Goal: Information Seeking & Learning: Learn about a topic

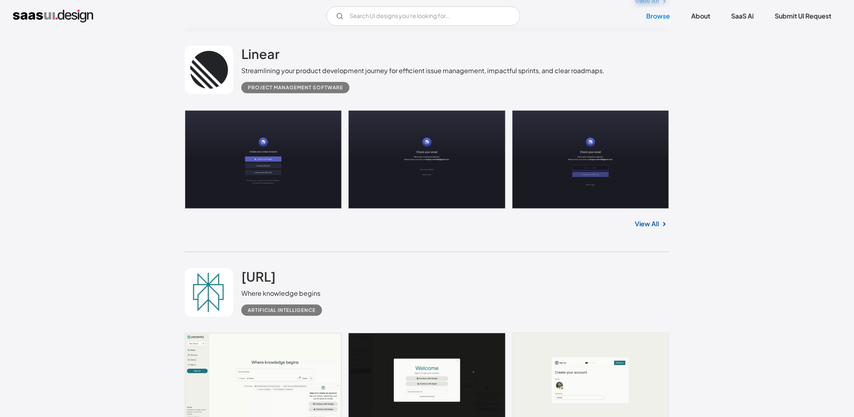
scroll to position [972, 0]
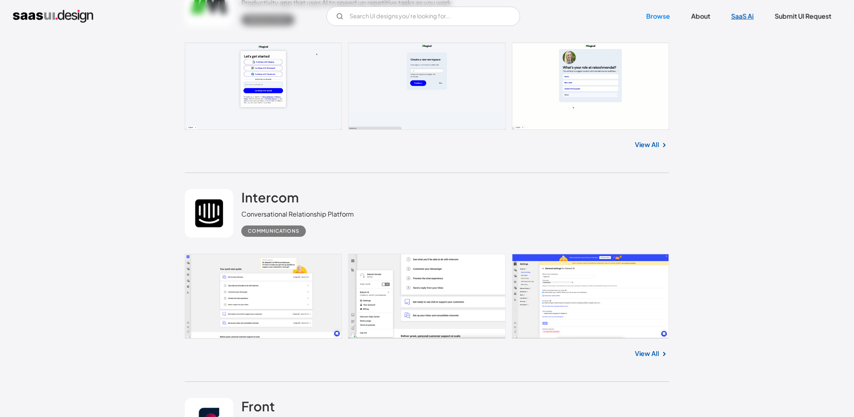
click at [738, 23] on link "SaaS Ai" at bounding box center [743, 16] width 42 height 18
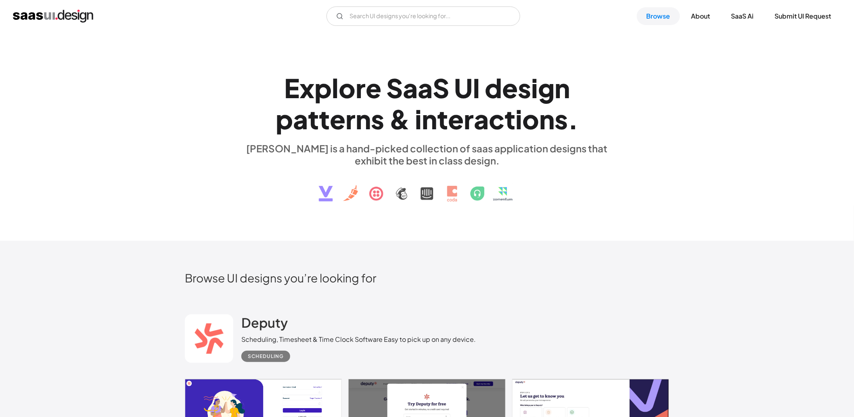
scroll to position [194, 0]
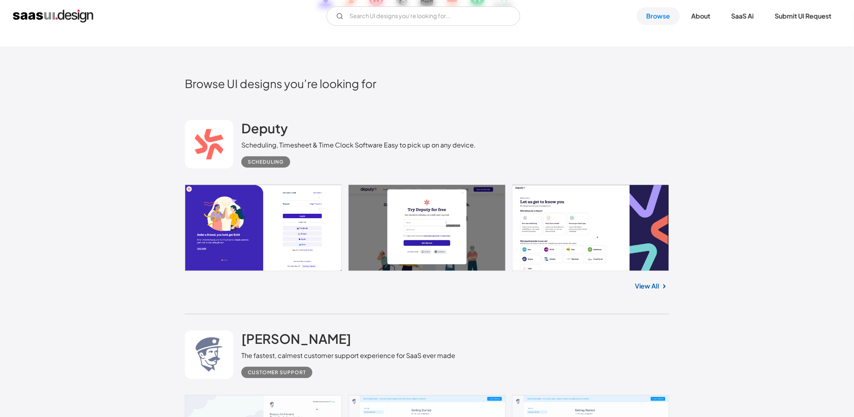
click at [645, 285] on link "View All" at bounding box center [647, 286] width 25 height 10
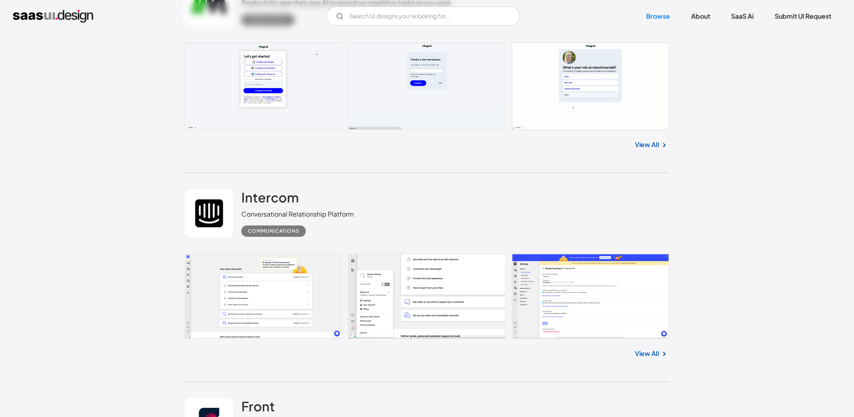
scroll to position [1166, 0]
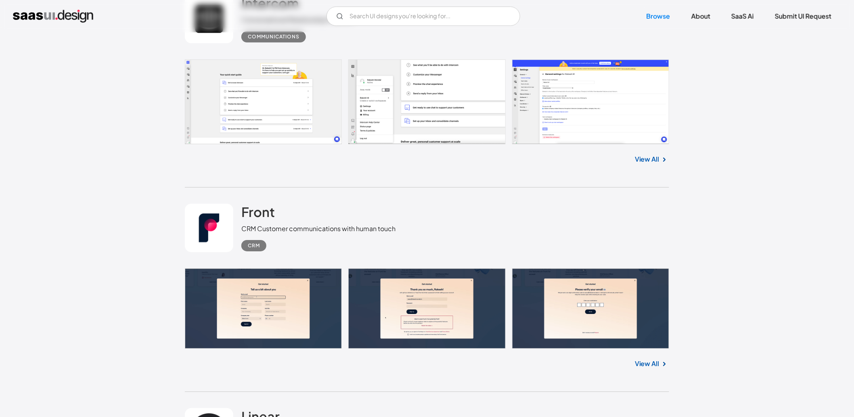
click at [652, 360] on link "View All" at bounding box center [647, 363] width 25 height 10
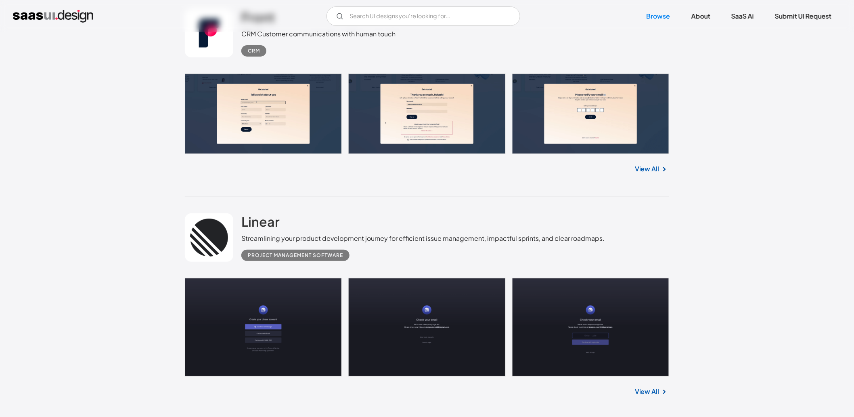
click at [652, 392] on link "View All" at bounding box center [647, 391] width 25 height 10
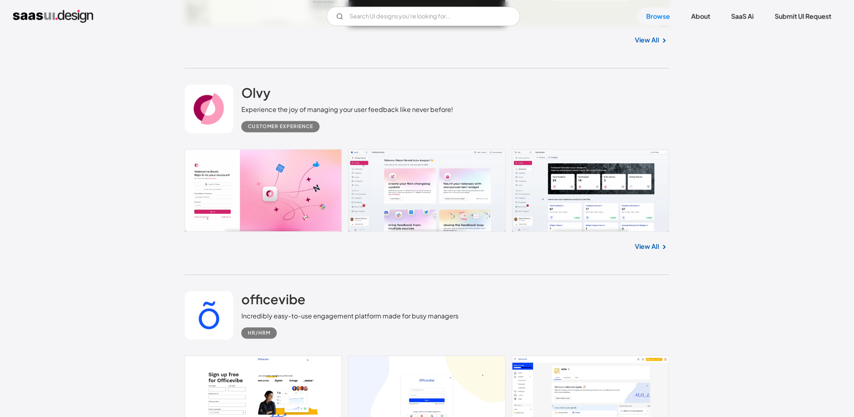
scroll to position [1943, 0]
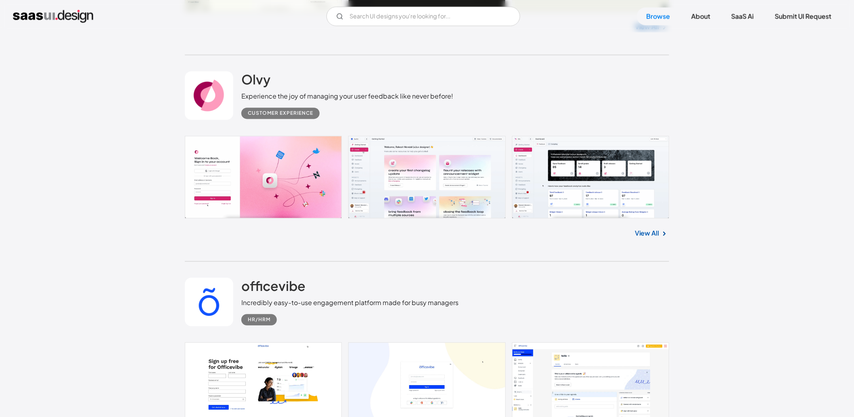
click at [643, 233] on link "View All" at bounding box center [647, 233] width 25 height 10
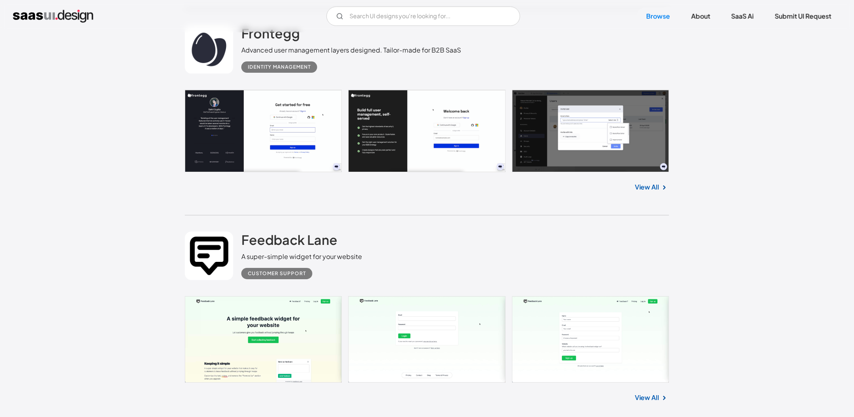
scroll to position [2526, 0]
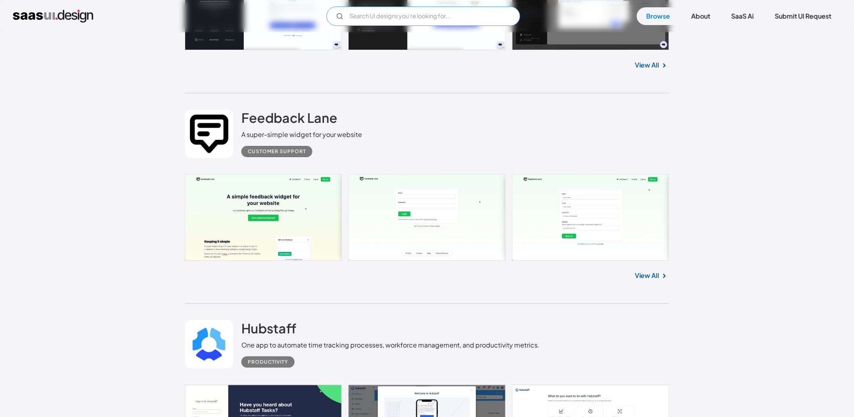
click at [367, 21] on input "Email Form" at bounding box center [424, 15] width 194 height 19
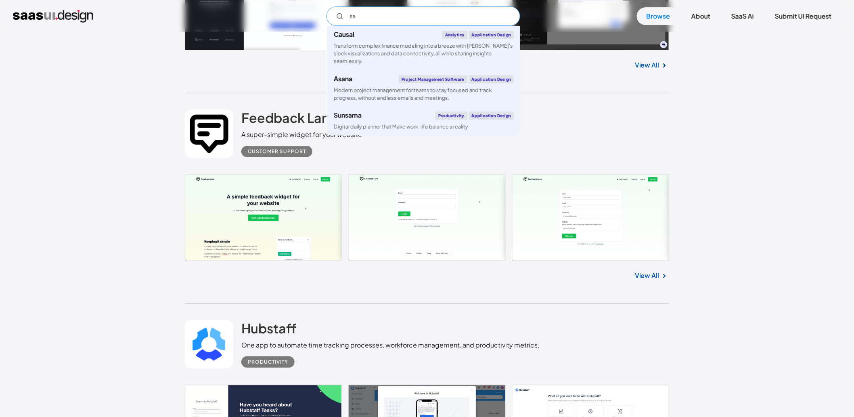
type input "s"
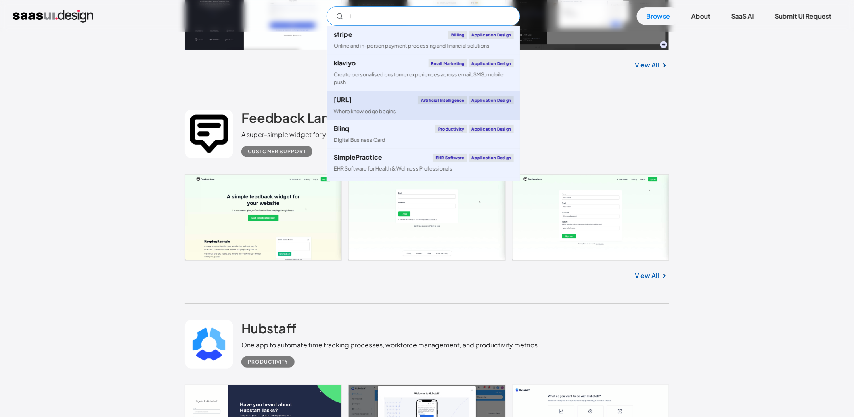
click at [379, 107] on div "Where knowledge begins" at bounding box center [365, 111] width 62 height 8
type input "i"
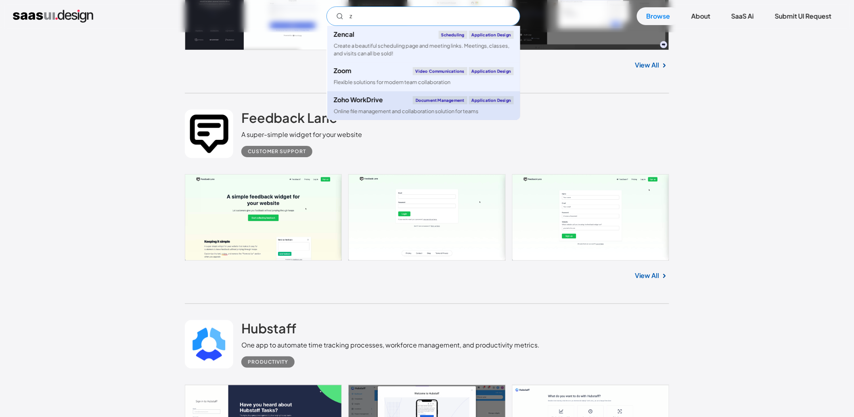
click at [361, 97] on div "Zoho WorkDrive" at bounding box center [358, 99] width 49 height 6
type input "z"
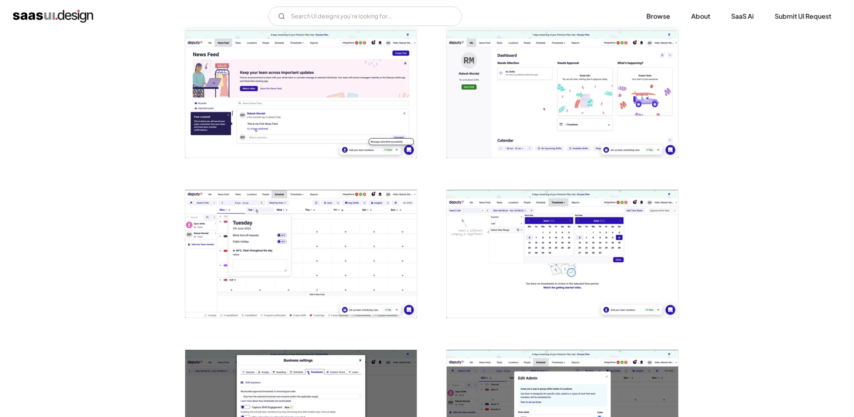
scroll to position [972, 0]
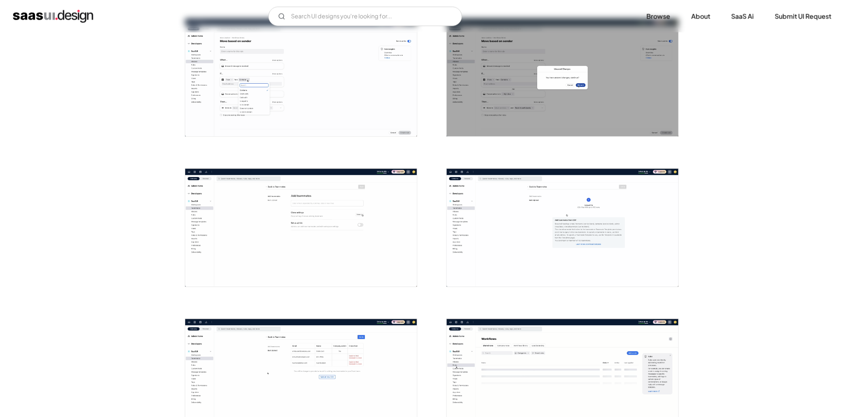
scroll to position [777, 0]
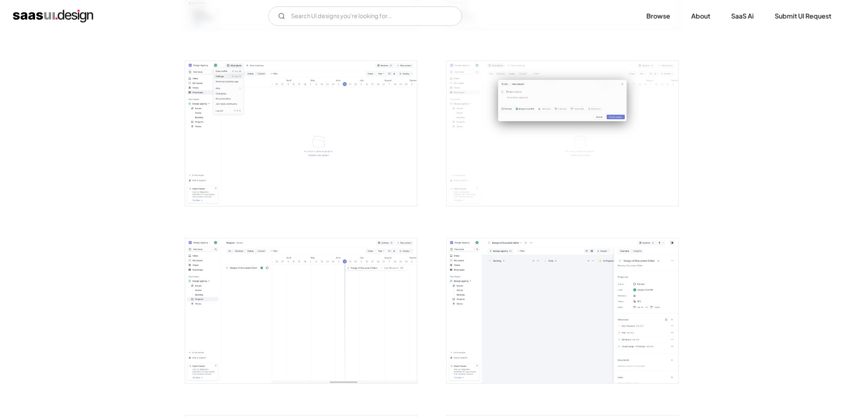
scroll to position [1555, 0]
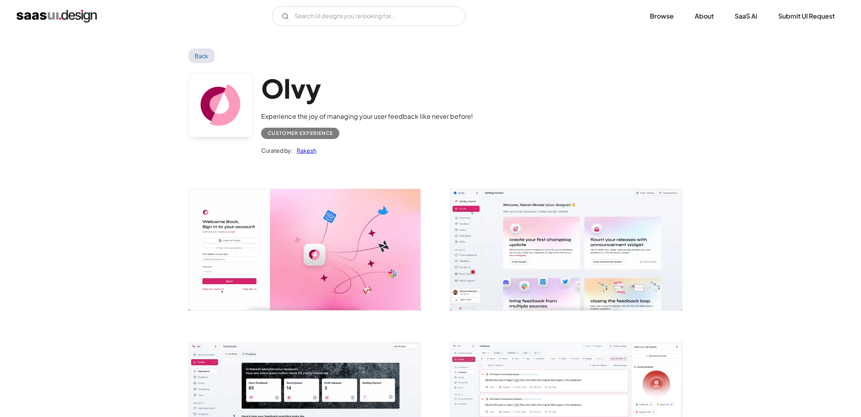
scroll to position [194, 0]
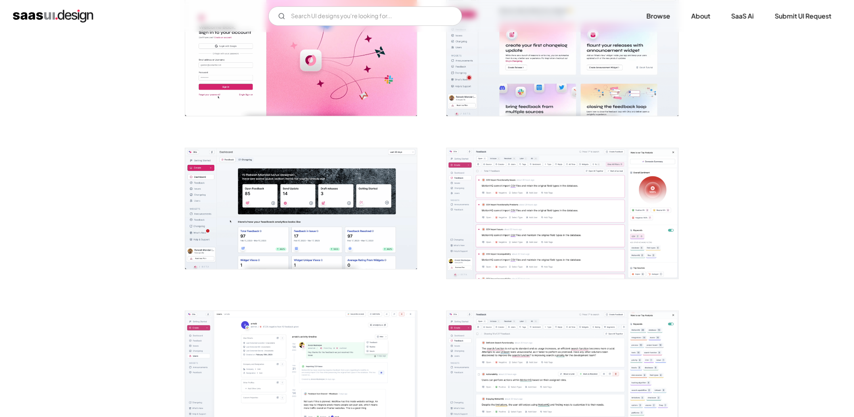
click at [192, 226] on img "open lightbox" at bounding box center [301, 208] width 232 height 121
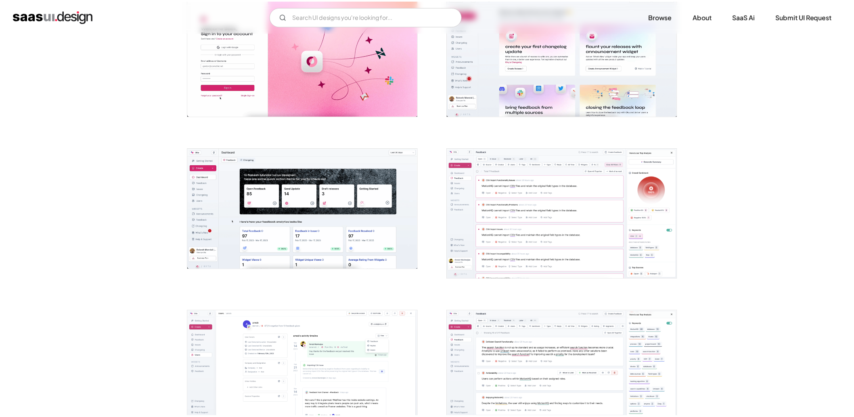
scroll to position [0, 0]
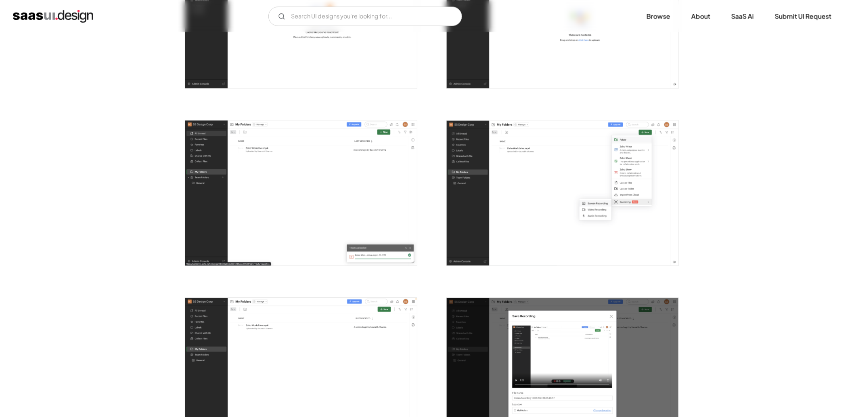
scroll to position [389, 0]
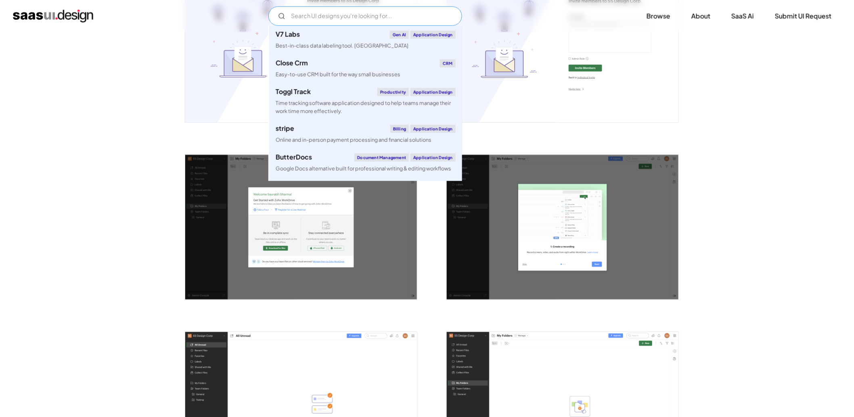
click at [384, 13] on input "Email Form" at bounding box center [365, 15] width 194 height 19
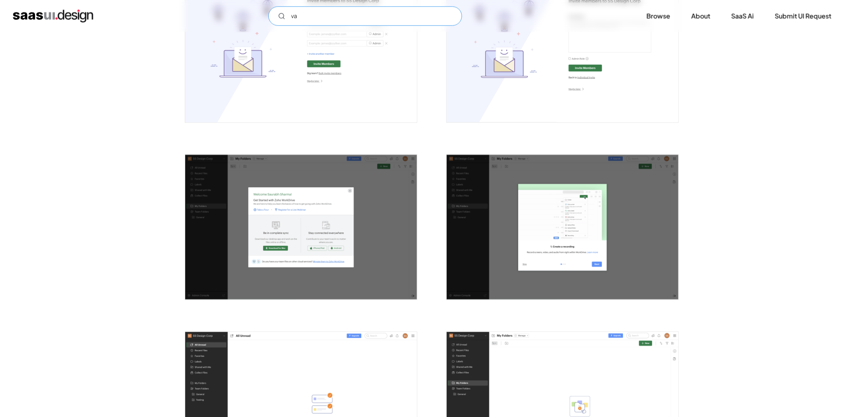
type input "v"
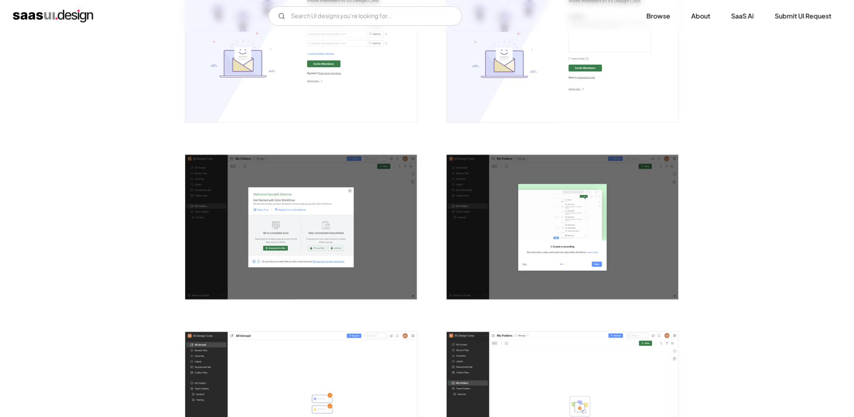
scroll to position [0, 0]
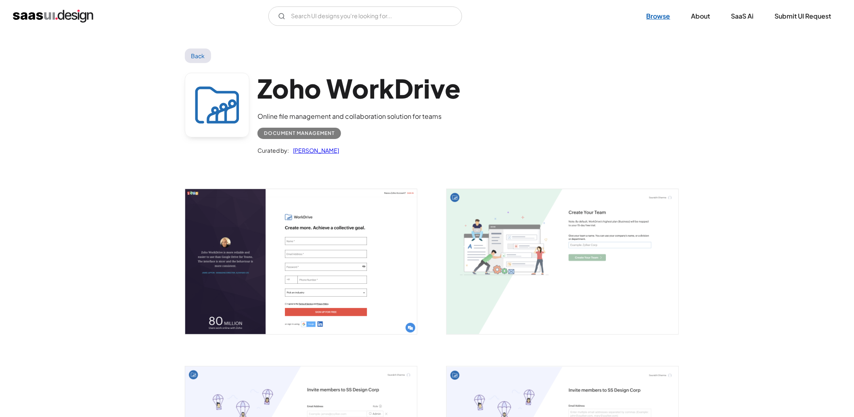
click at [665, 14] on link "Browse" at bounding box center [658, 16] width 43 height 18
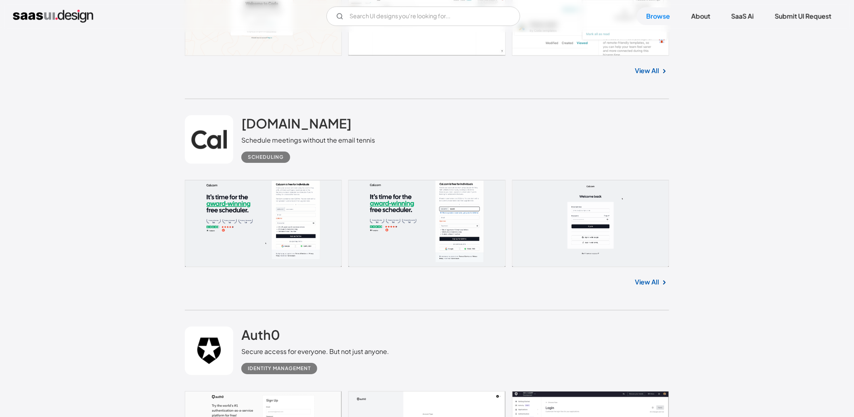
scroll to position [2332, 0]
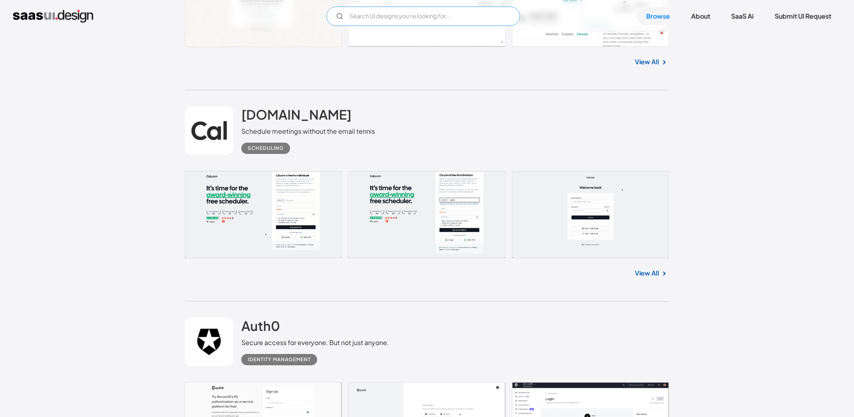
click at [365, 9] on input "Email Form" at bounding box center [424, 15] width 194 height 19
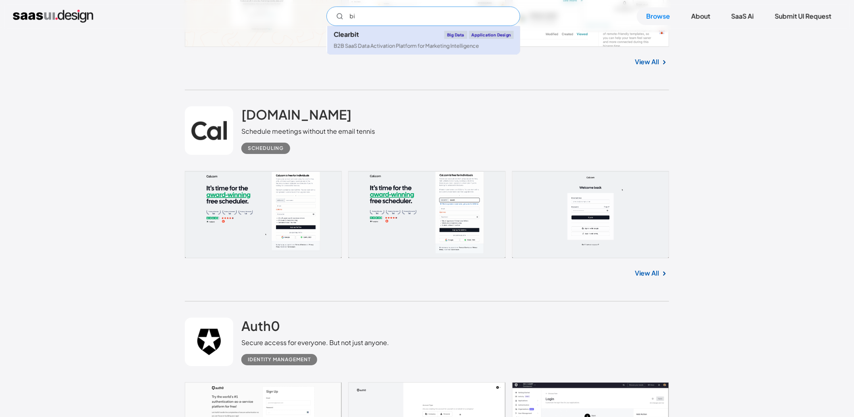
click at [389, 41] on link "Clearbit Big Data Application Design B2B SaaS Data Activation Platform for Mark…" at bounding box center [423, 40] width 193 height 29
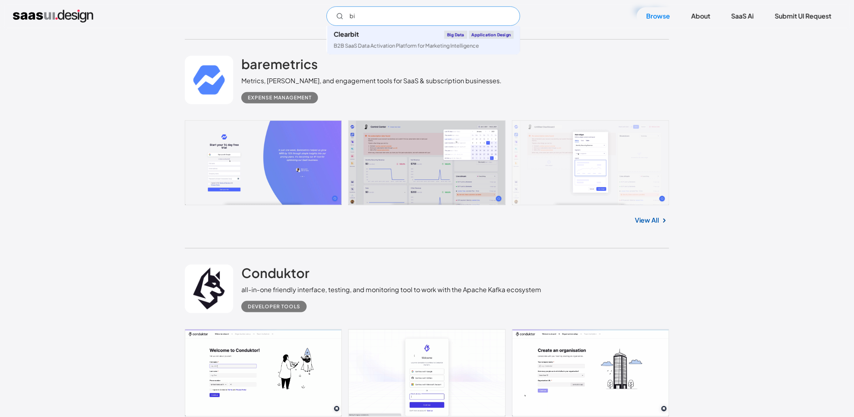
scroll to position [6609, 0]
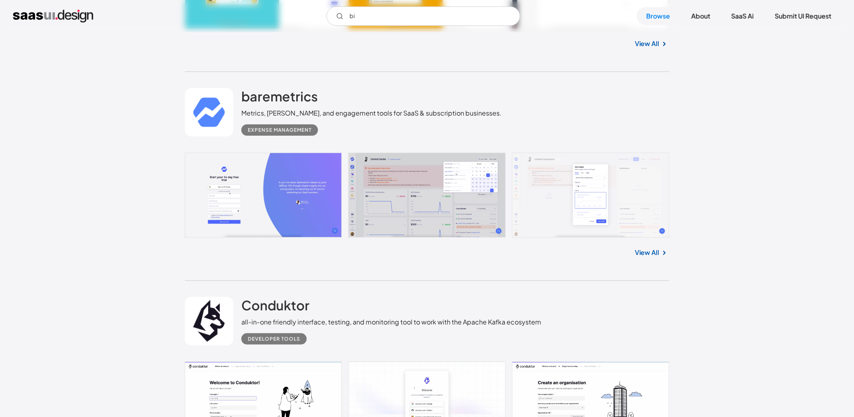
click at [658, 252] on link "View All" at bounding box center [647, 252] width 25 height 10
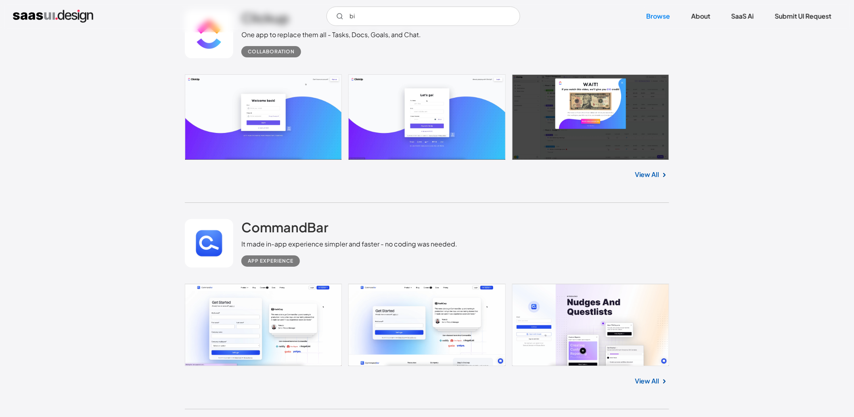
scroll to position [16910, 0]
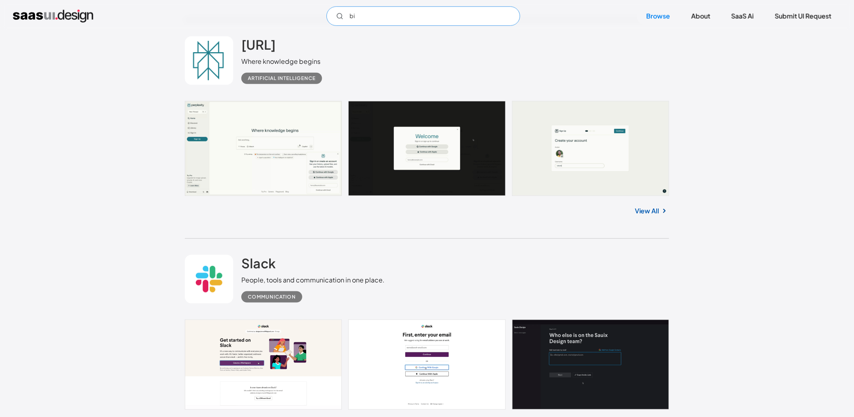
click at [394, 22] on input "bi" at bounding box center [424, 15] width 194 height 19
type input "b"
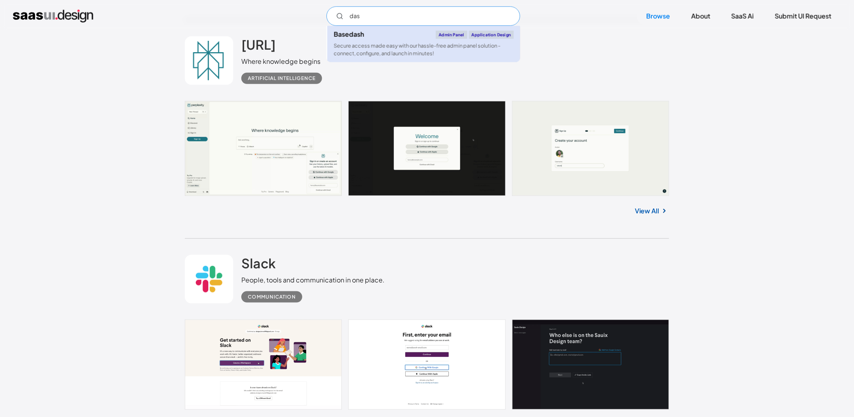
click at [418, 47] on div "Secure access made easy with our hassle-free admin panel solution - connect, co…" at bounding box center [424, 49] width 180 height 15
type input "das"
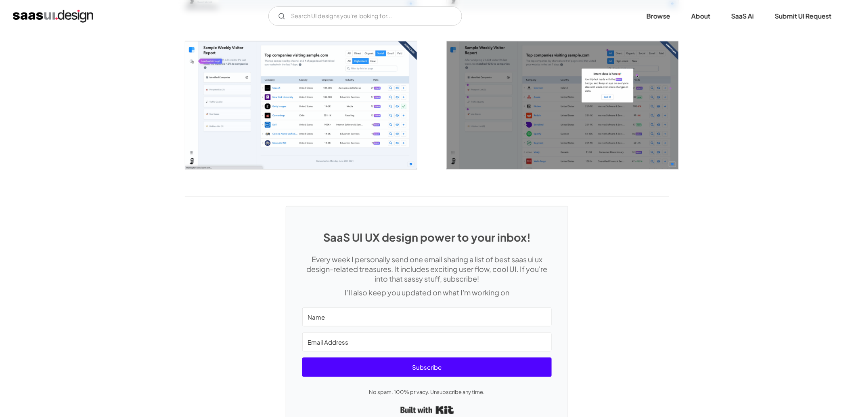
scroll to position [1478, 0]
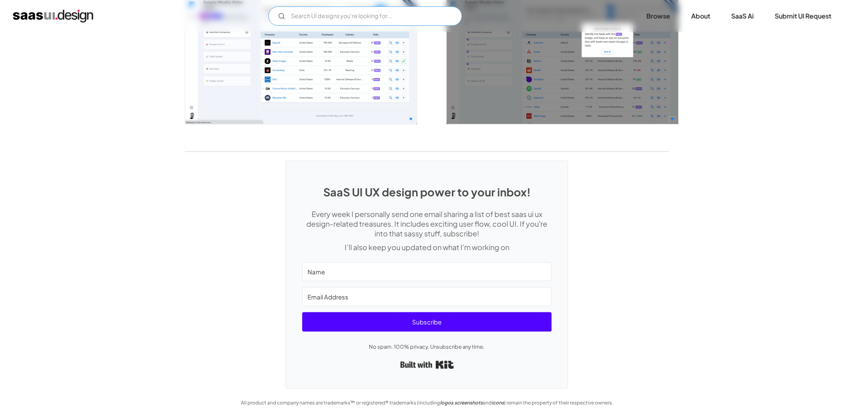
click at [393, 21] on input "Email Form" at bounding box center [365, 15] width 194 height 19
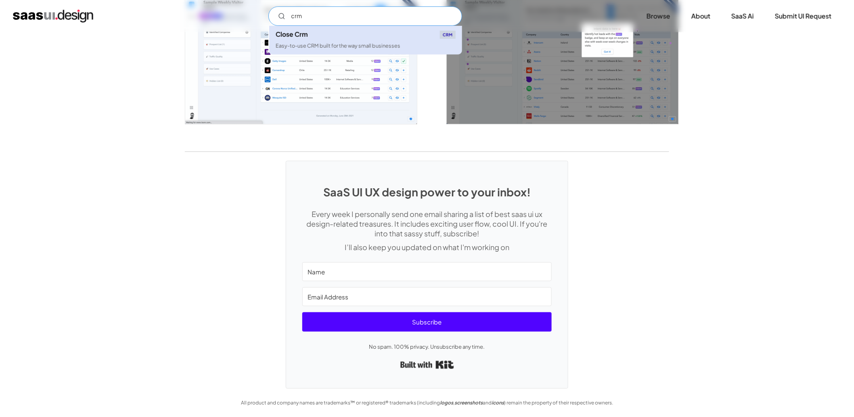
click at [398, 42] on div "Easy-to-use CRM built for the way small businesses" at bounding box center [338, 46] width 125 height 8
type input "crm"
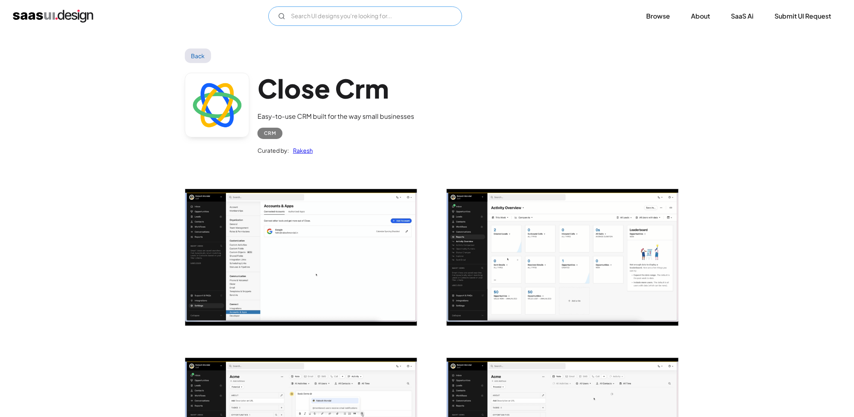
click at [325, 14] on input "Email Form" at bounding box center [365, 15] width 194 height 19
click at [55, 15] on img "home" at bounding box center [53, 16] width 80 height 13
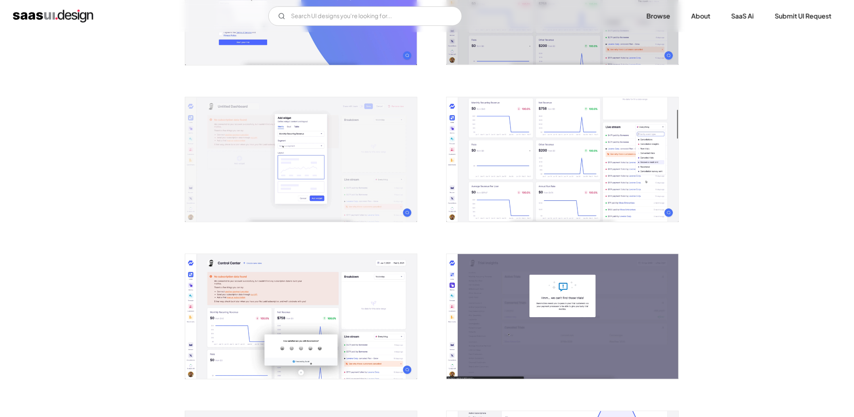
scroll to position [389, 0]
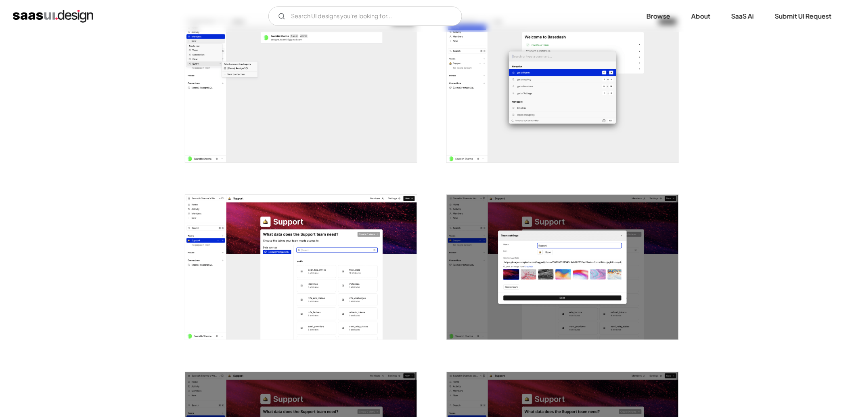
scroll to position [972, 0]
